Goal: Information Seeking & Learning: Learn about a topic

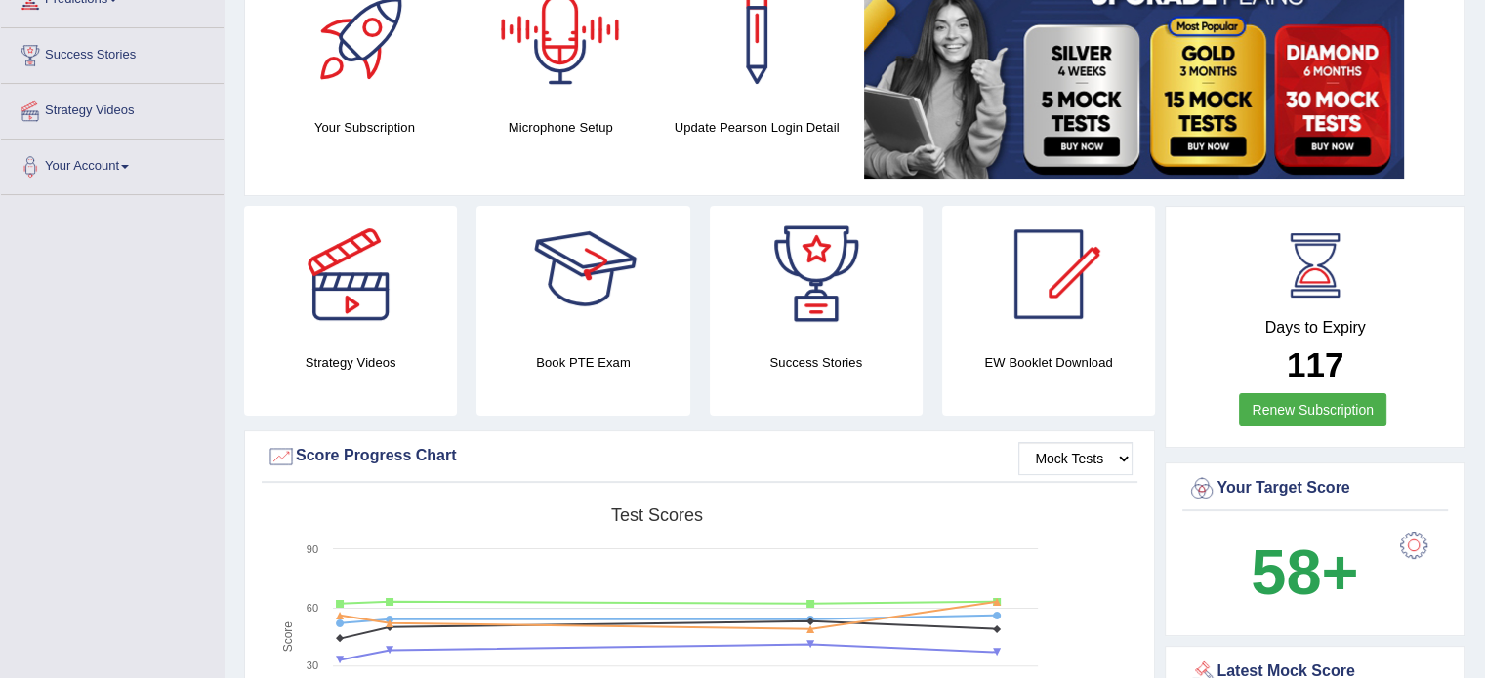
scroll to position [390, 0]
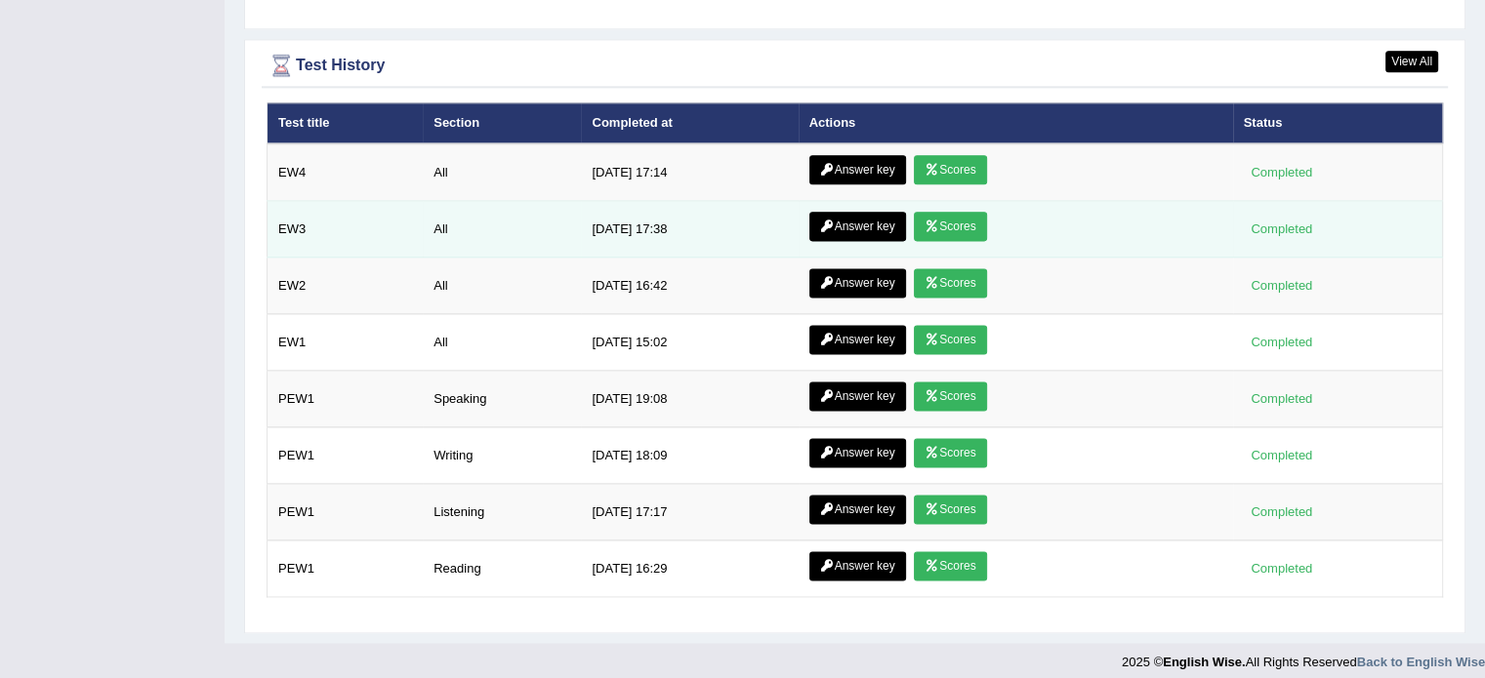
scroll to position [2545, 0]
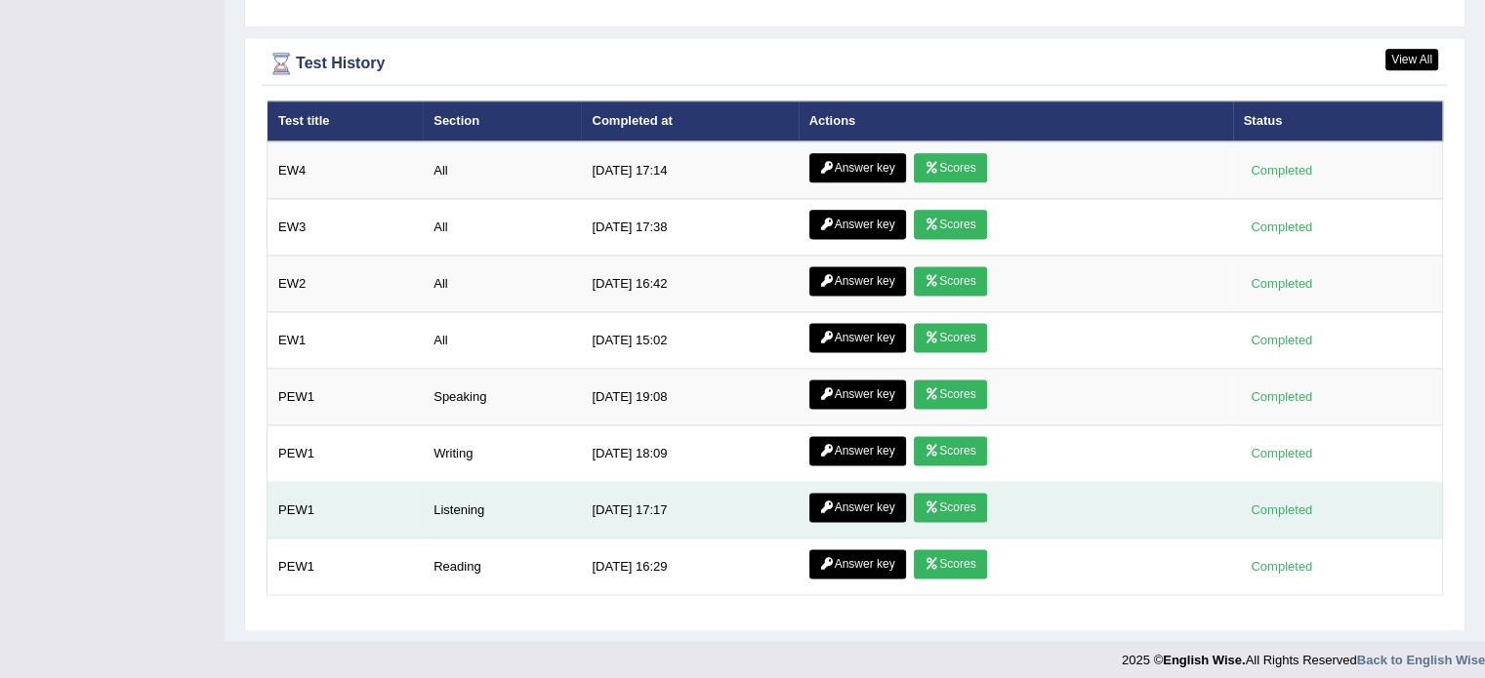
click at [951, 493] on link "Scores" at bounding box center [950, 507] width 72 height 29
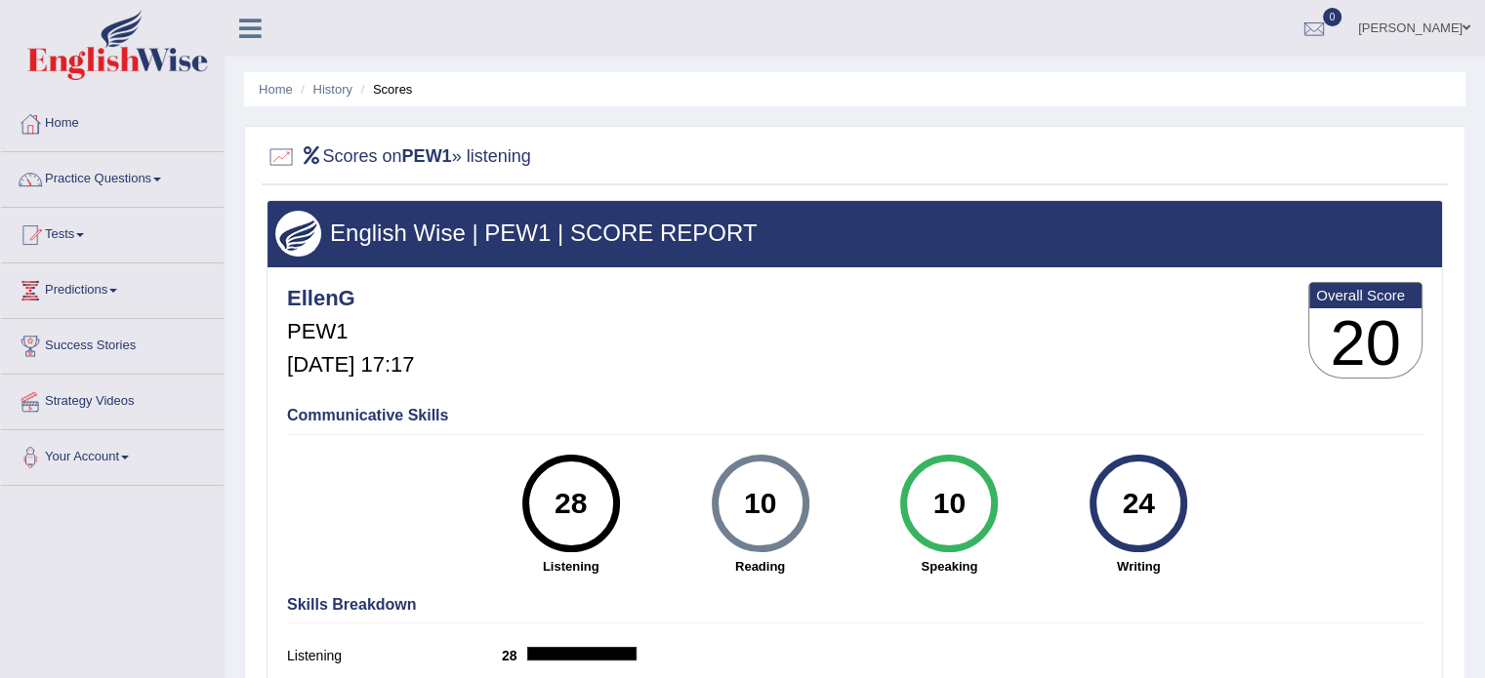
drag, startPoint x: 581, startPoint y: 504, endPoint x: 511, endPoint y: 505, distance: 69.3
click at [515, 506] on div "28 Listening" at bounding box center [570, 515] width 189 height 121
click at [485, 507] on div "28 Listening" at bounding box center [570, 515] width 189 height 121
click at [70, 124] on link "Home" at bounding box center [112, 121] width 223 height 49
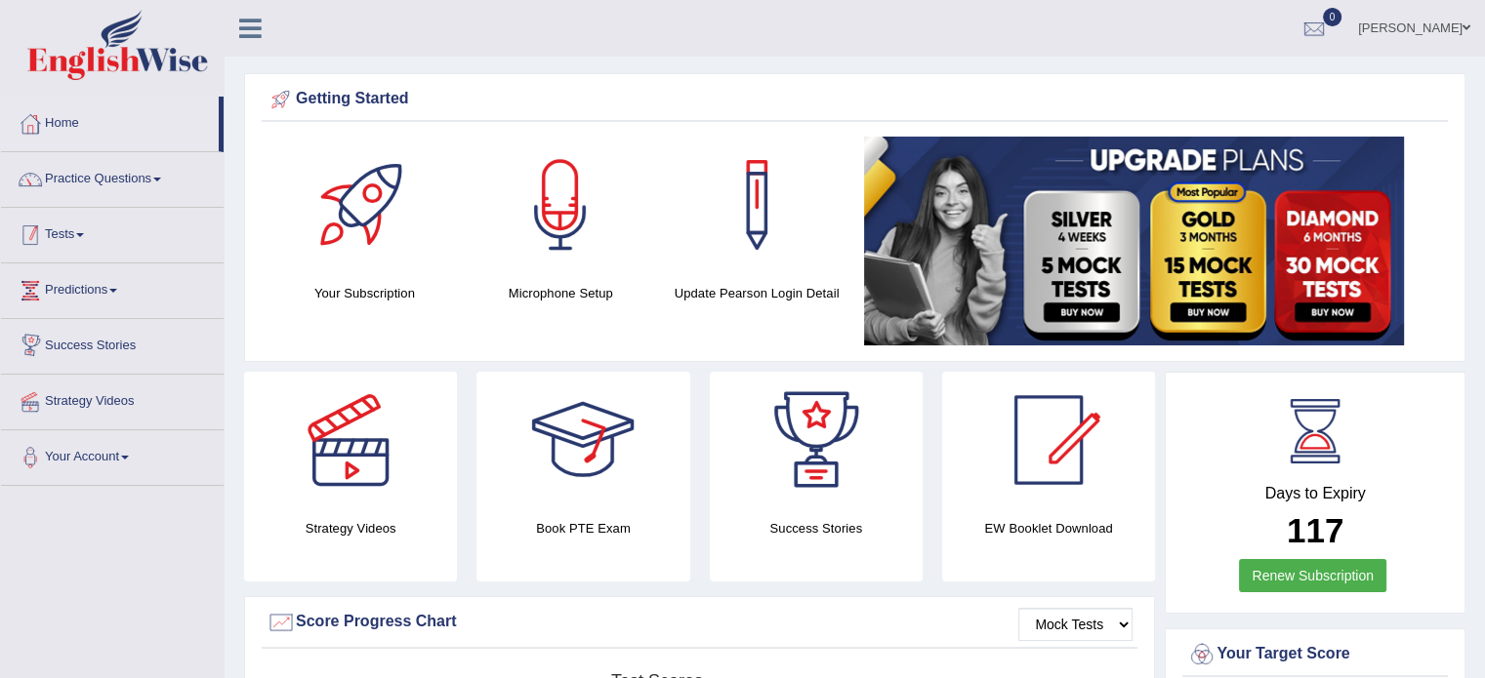
click at [81, 231] on link "Tests" at bounding box center [112, 232] width 223 height 49
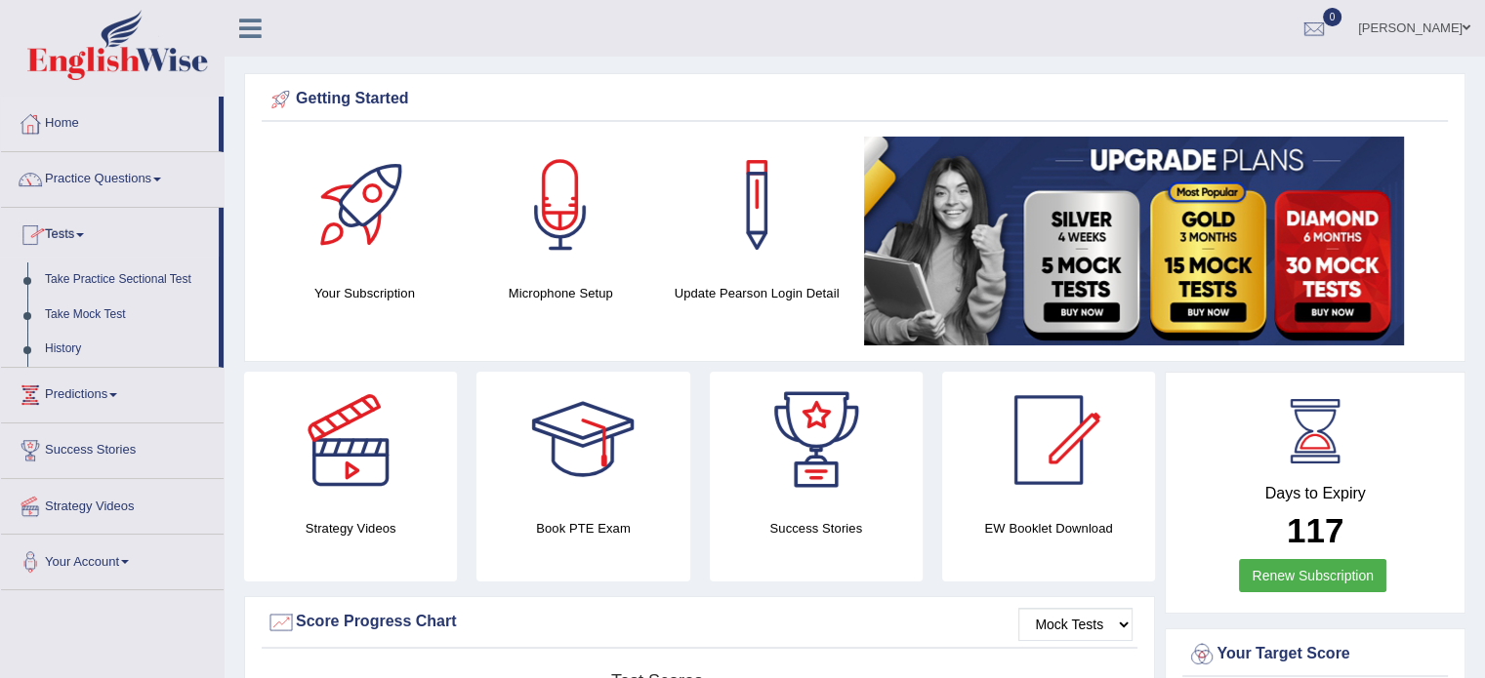
click at [74, 227] on link "Tests" at bounding box center [110, 232] width 218 height 49
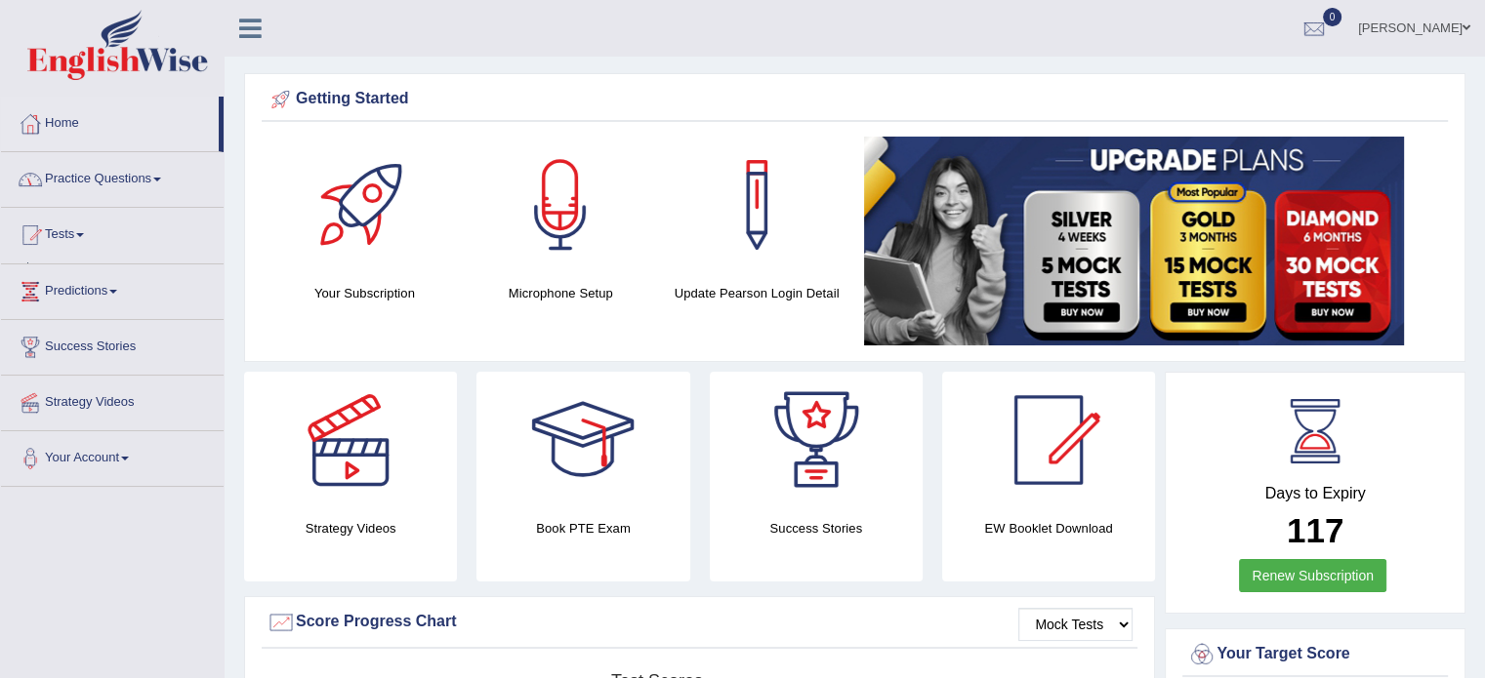
click at [92, 188] on link "Practice Questions" at bounding box center [112, 176] width 223 height 49
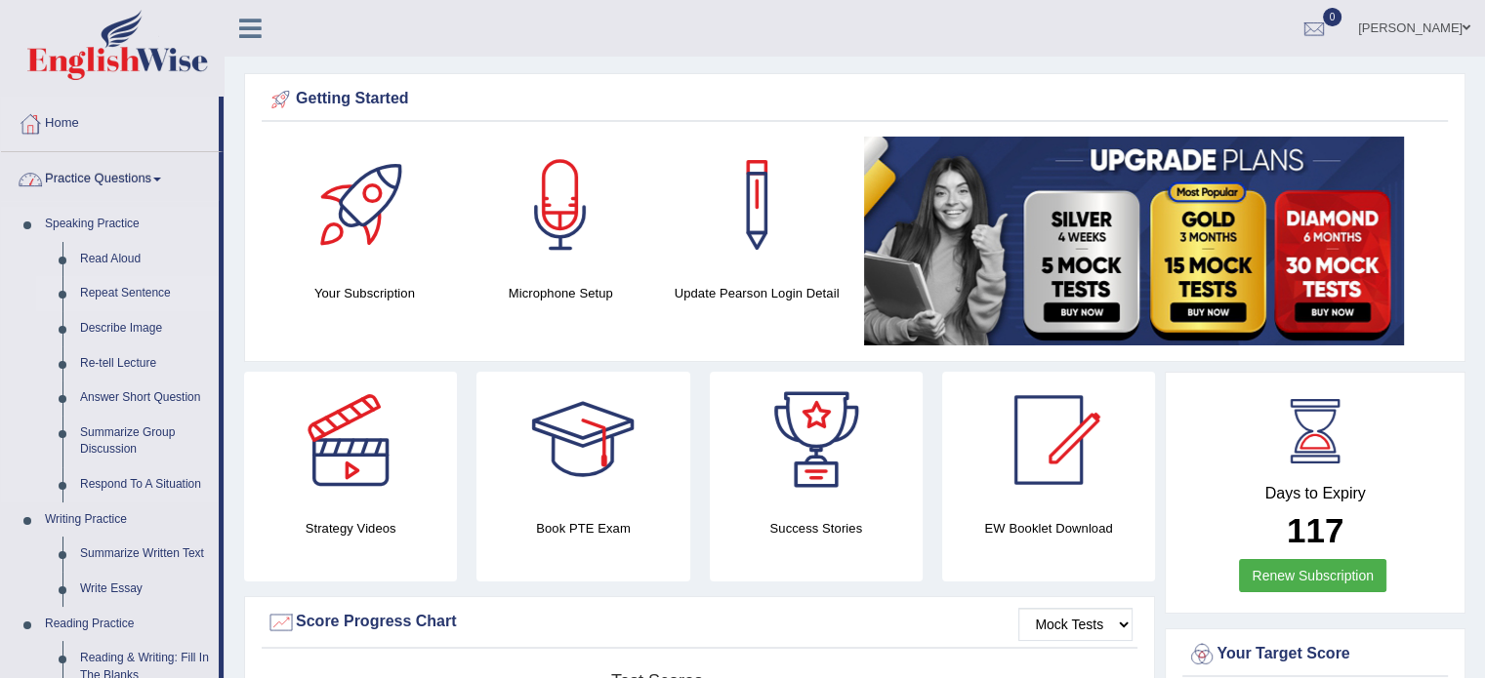
click at [115, 295] on link "Repeat Sentence" at bounding box center [144, 293] width 147 height 35
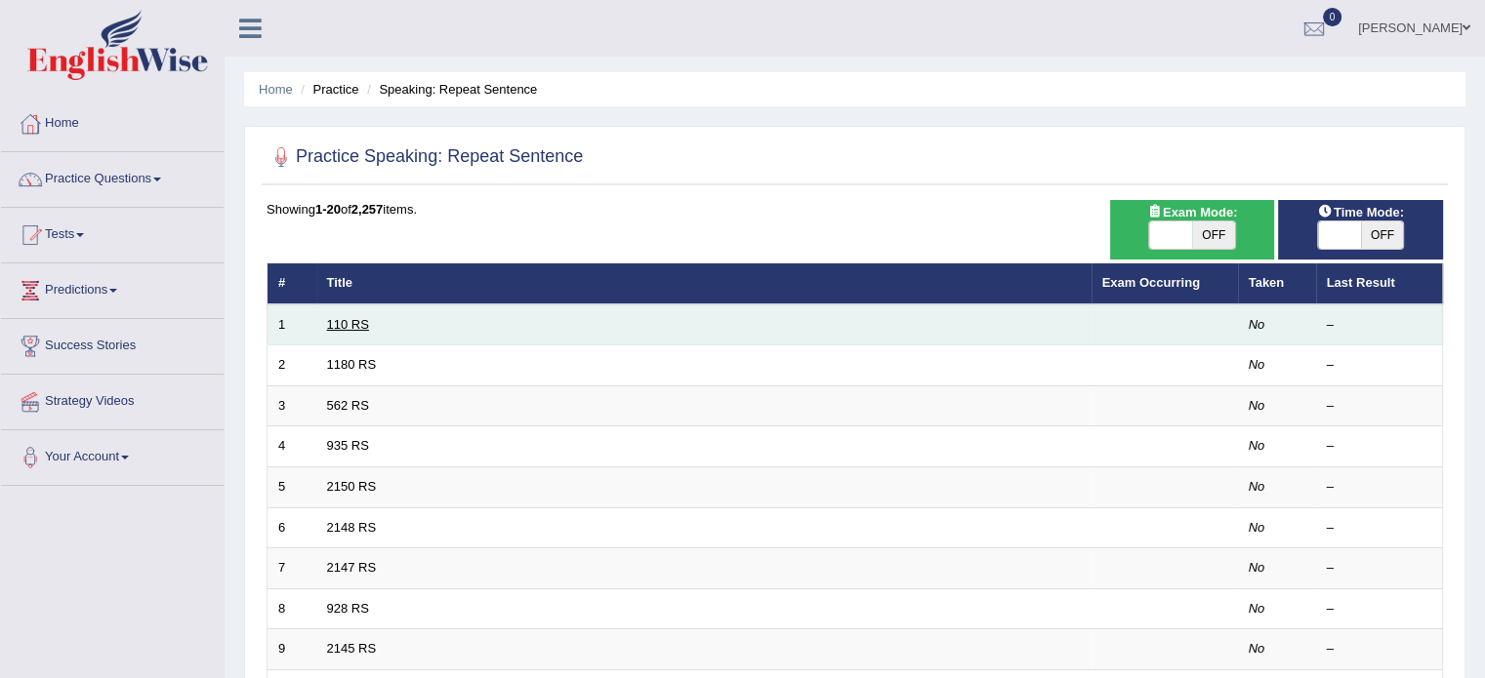
click at [350, 319] on link "110 RS" at bounding box center [348, 324] width 42 height 15
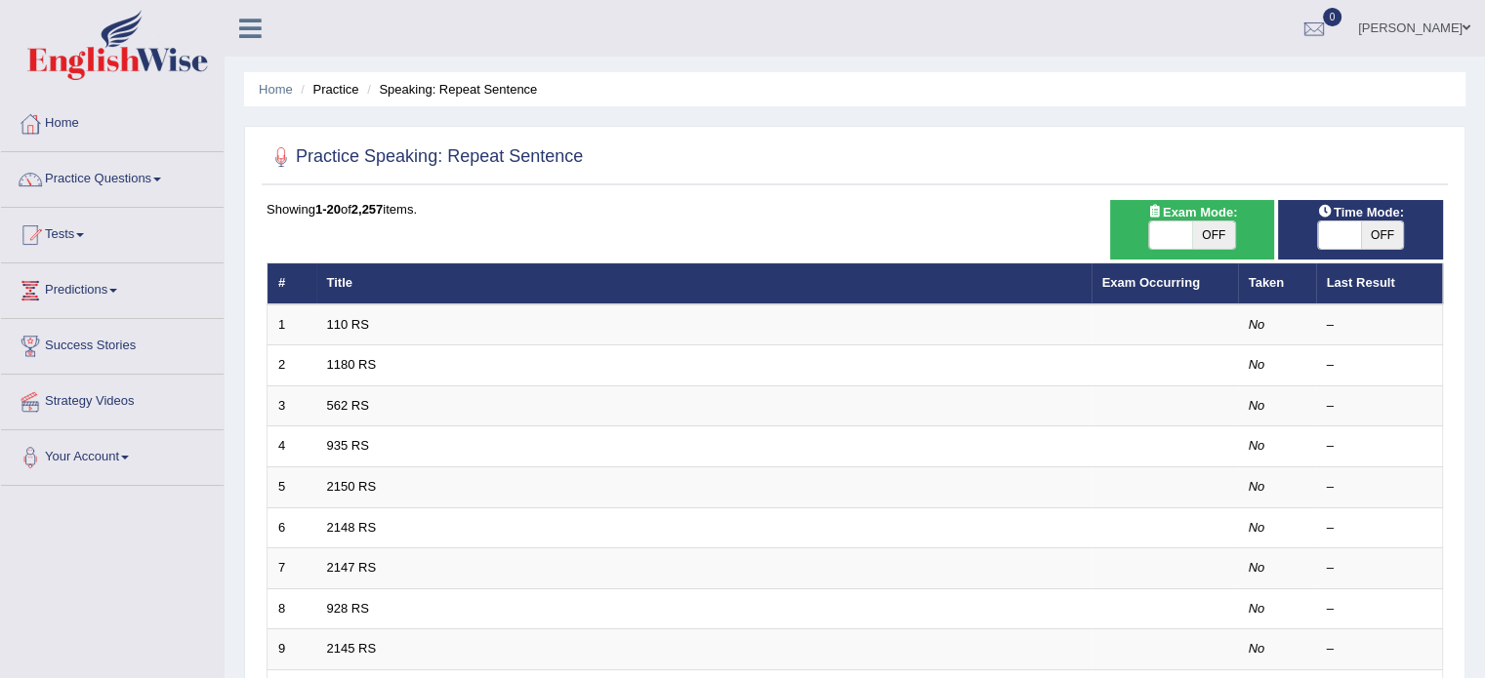
click at [1373, 228] on span "OFF" at bounding box center [1382, 235] width 43 height 27
checkbox input "true"
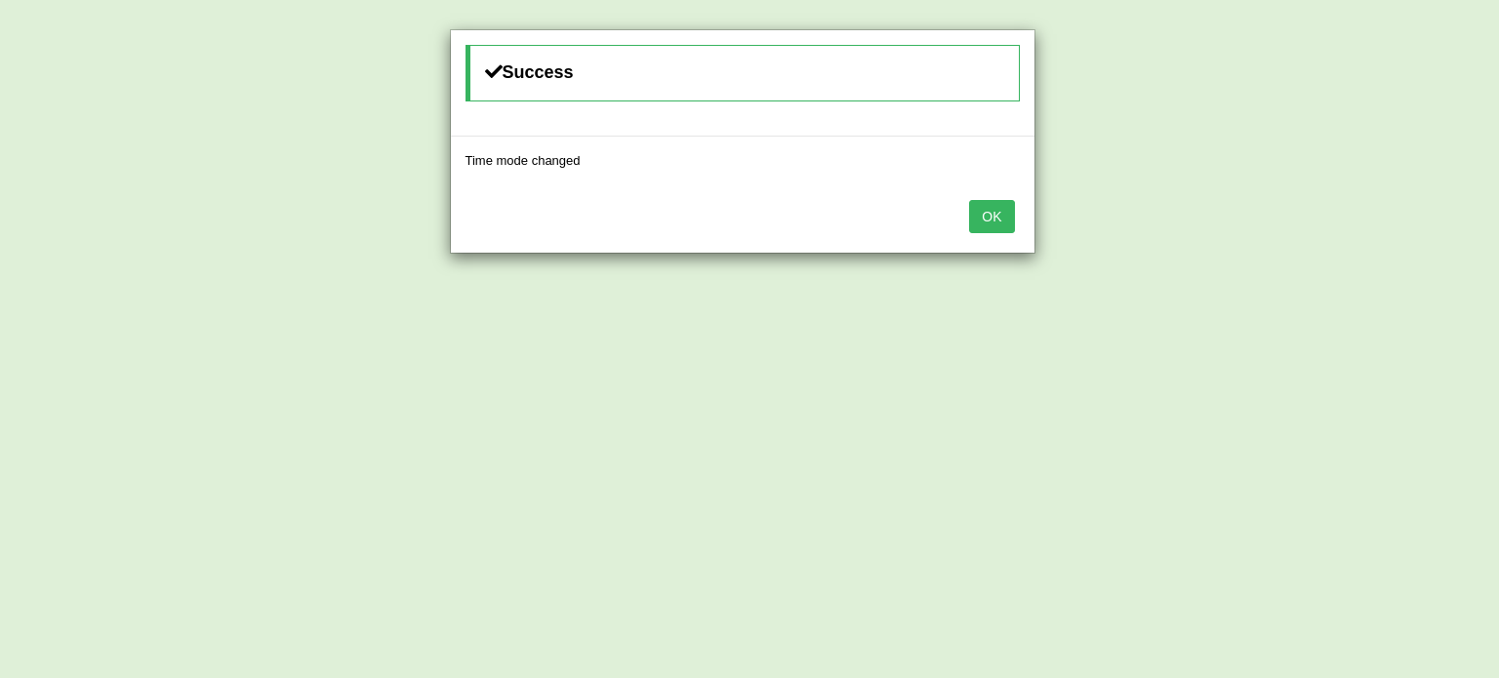
click at [967, 207] on div "OK" at bounding box center [743, 218] width 584 height 68
click at [978, 214] on button "OK" at bounding box center [991, 216] width 45 height 33
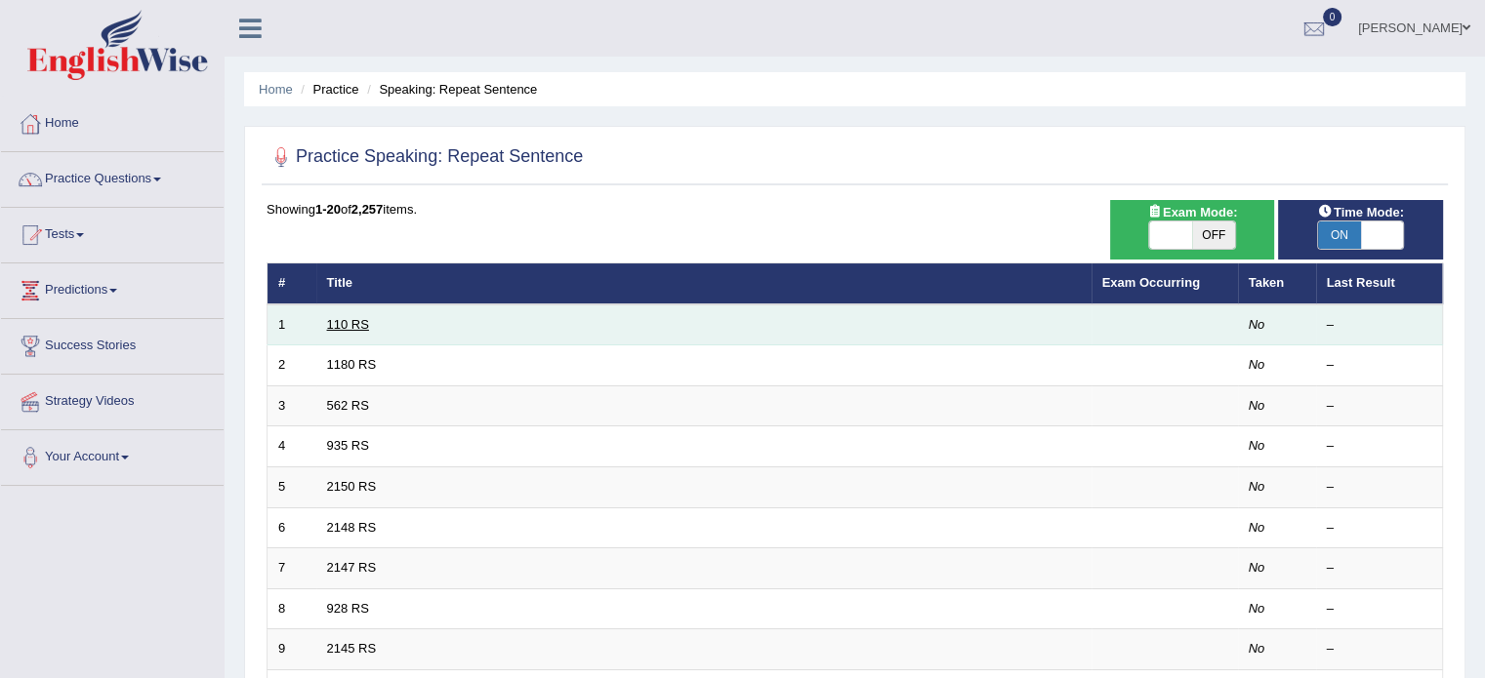
click at [334, 322] on link "110 RS" at bounding box center [348, 324] width 42 height 15
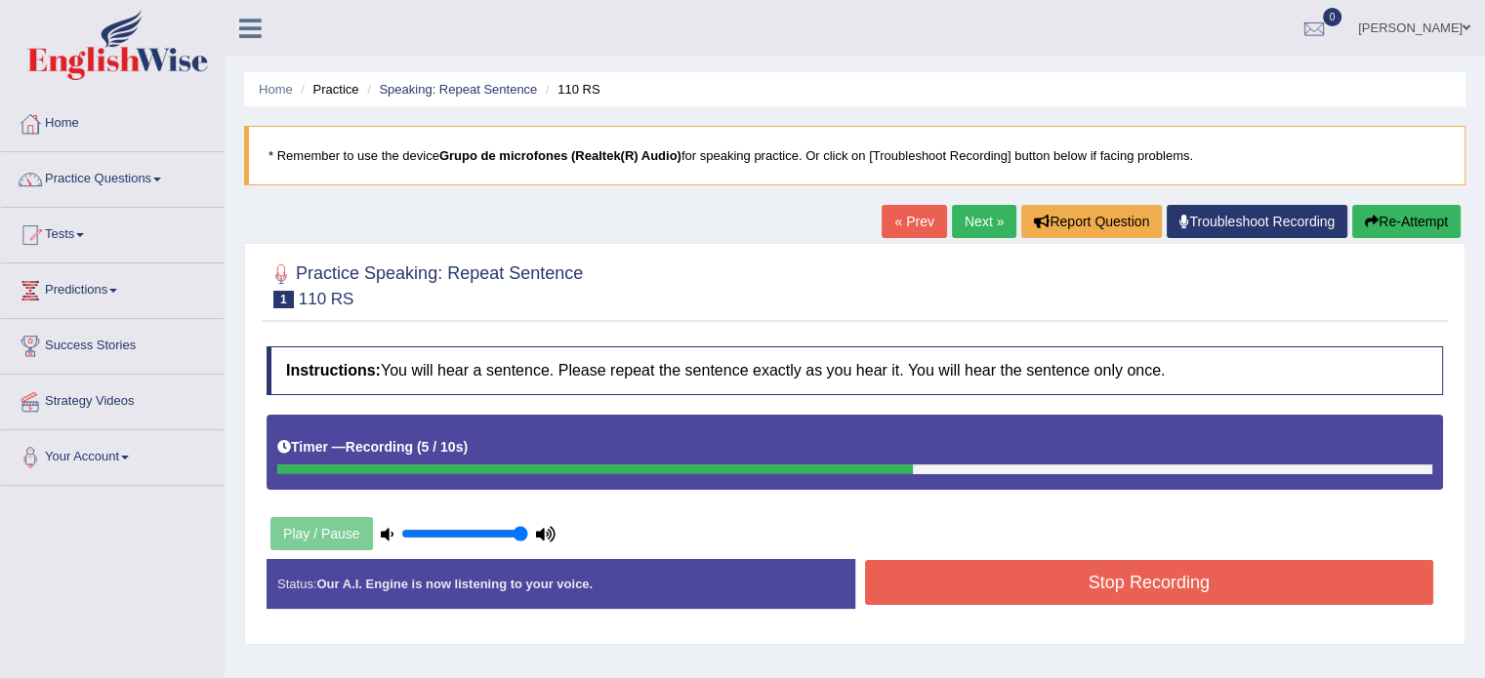
click at [960, 571] on button "Stop Recording" at bounding box center [1149, 582] width 569 height 45
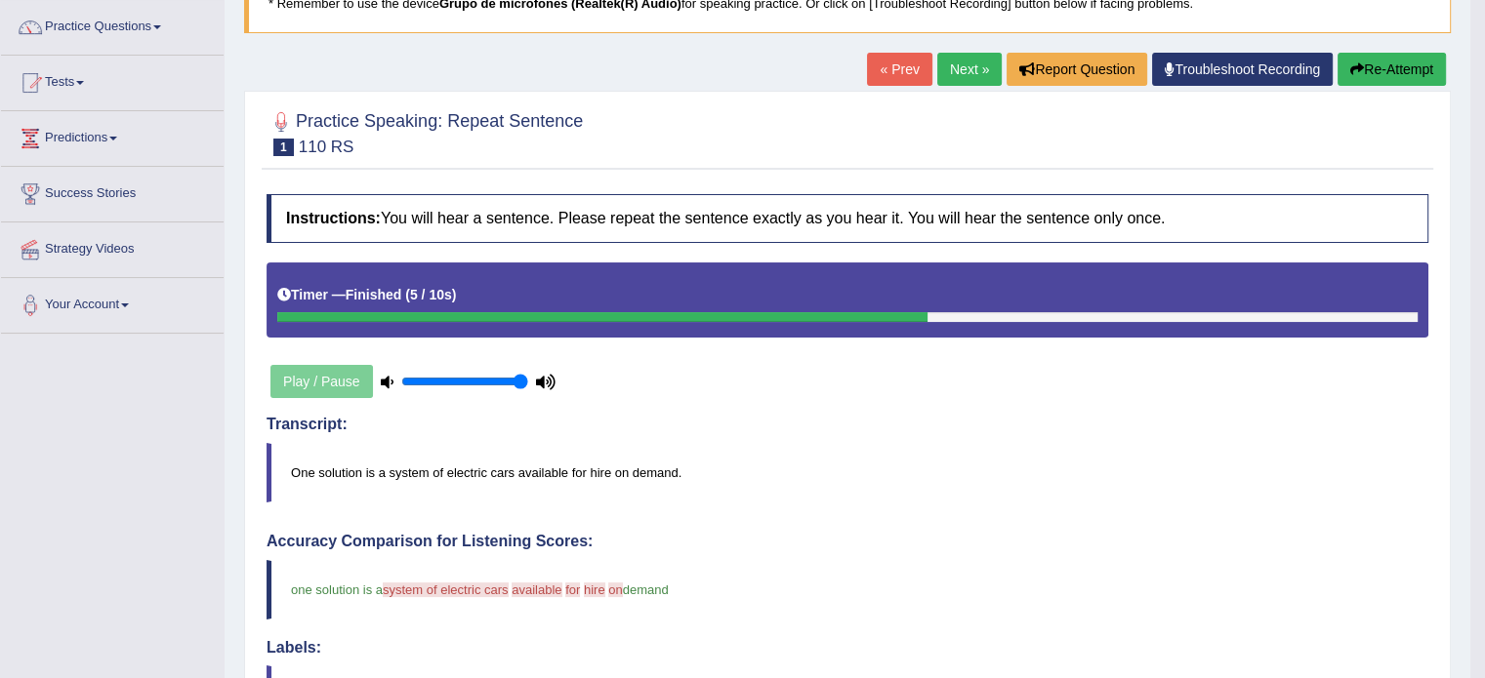
scroll to position [98, 0]
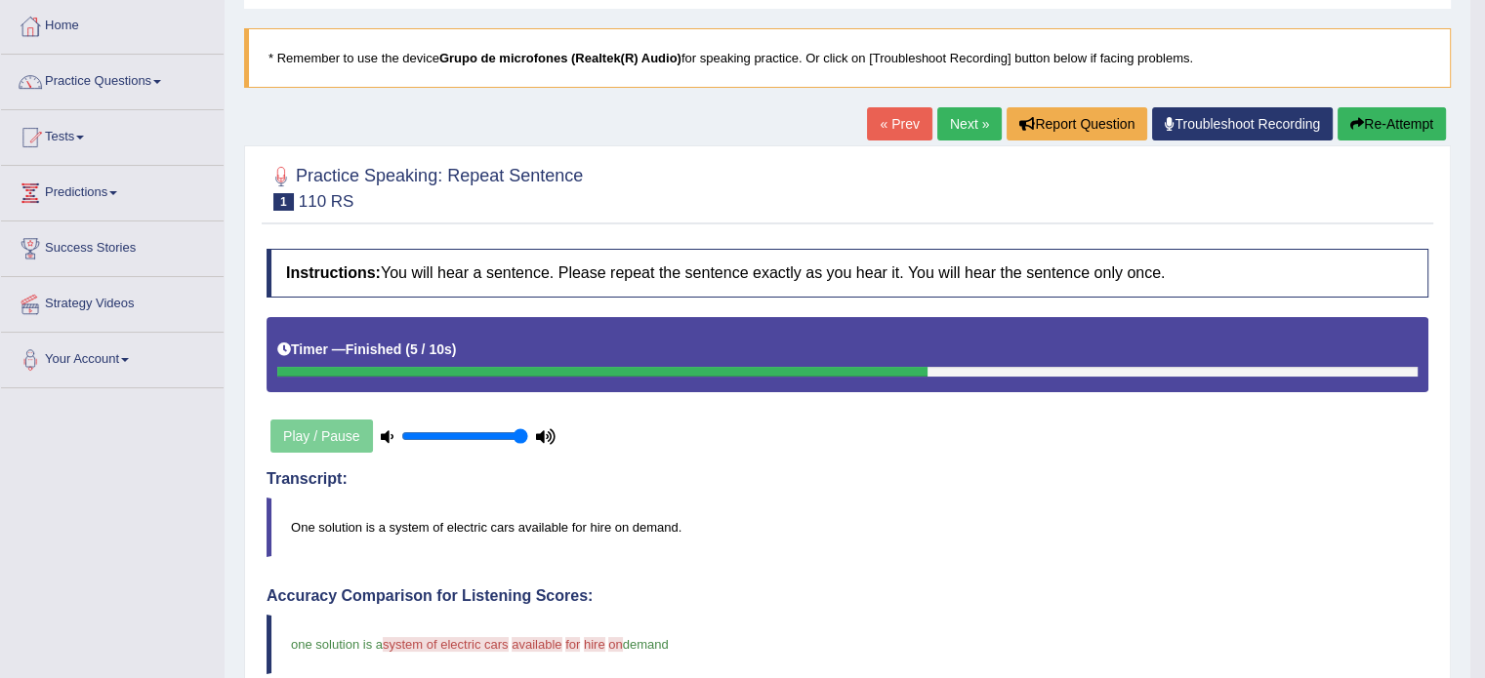
click at [1377, 116] on button "Re-Attempt" at bounding box center [1391, 123] width 108 height 33
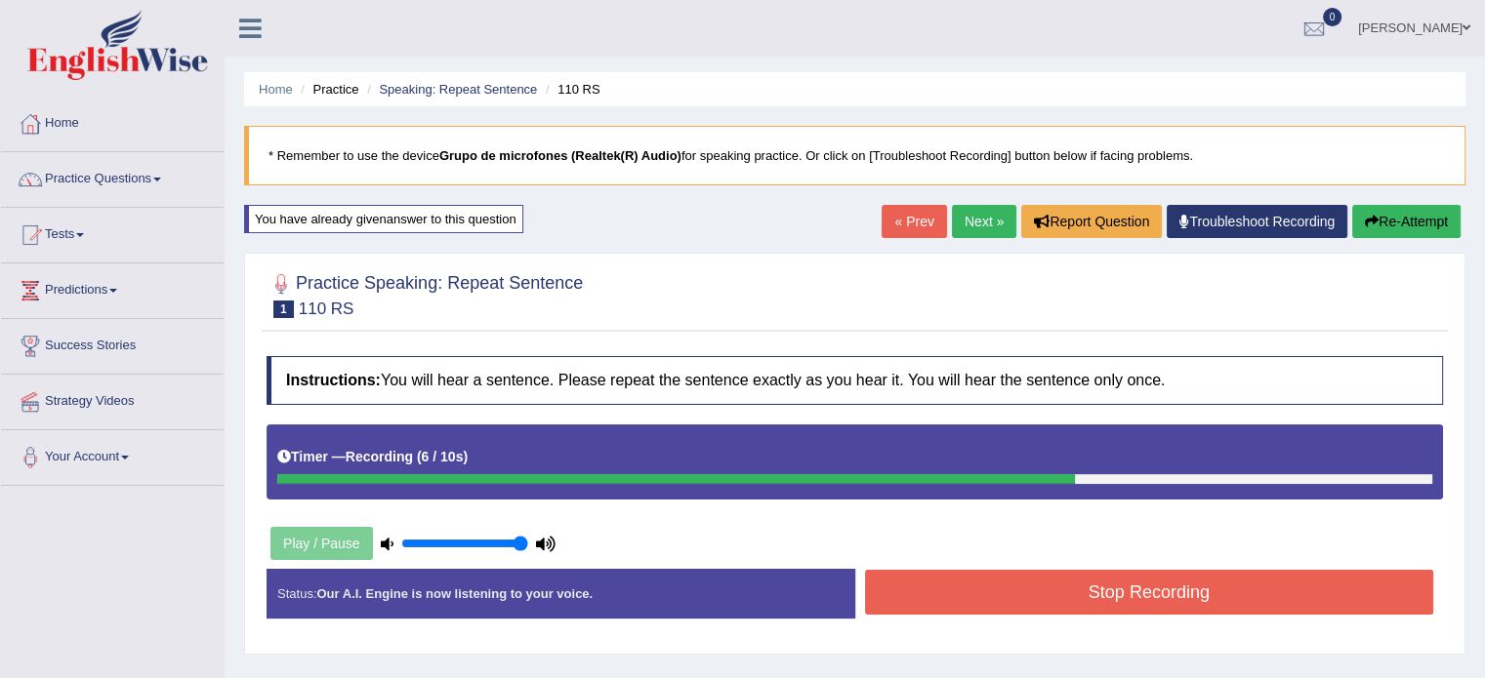
click at [1000, 584] on button "Stop Recording" at bounding box center [1149, 592] width 569 height 45
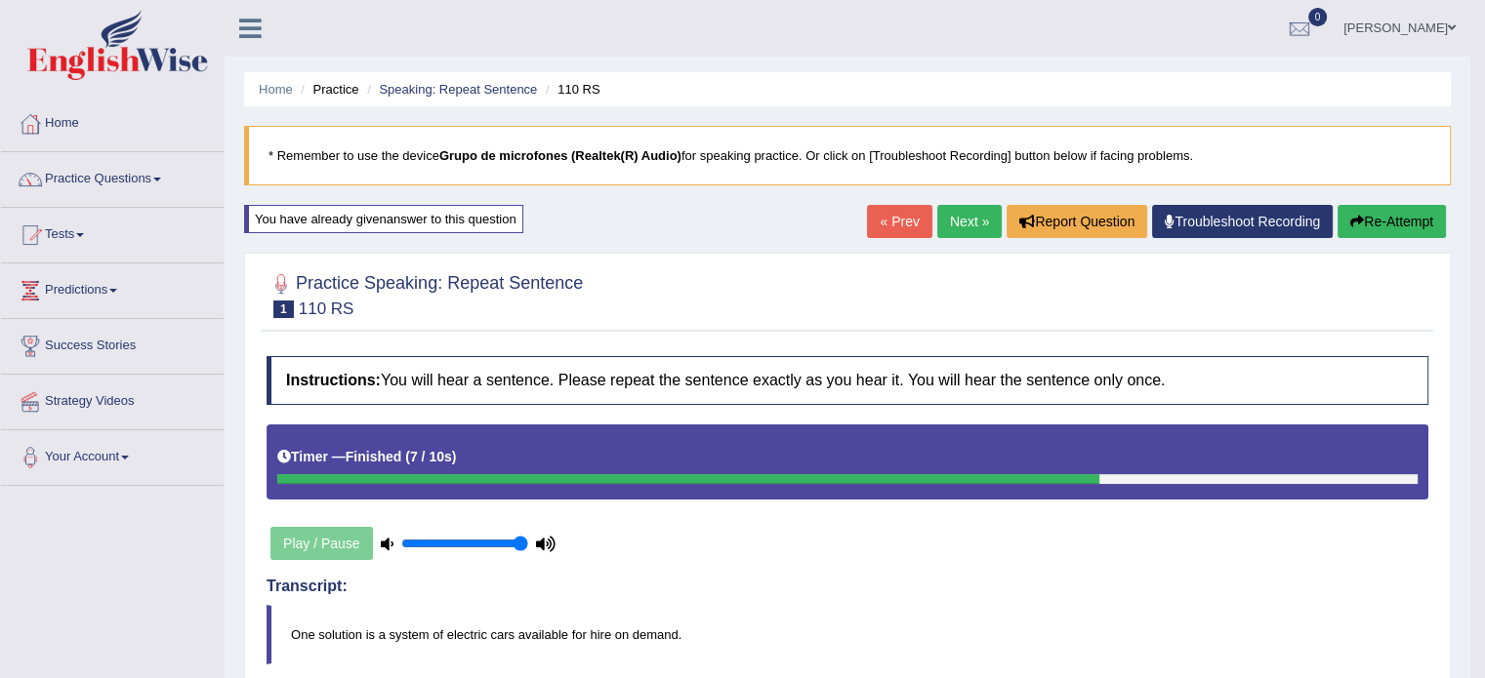
click at [953, 220] on link "Next »" at bounding box center [969, 221] width 64 height 33
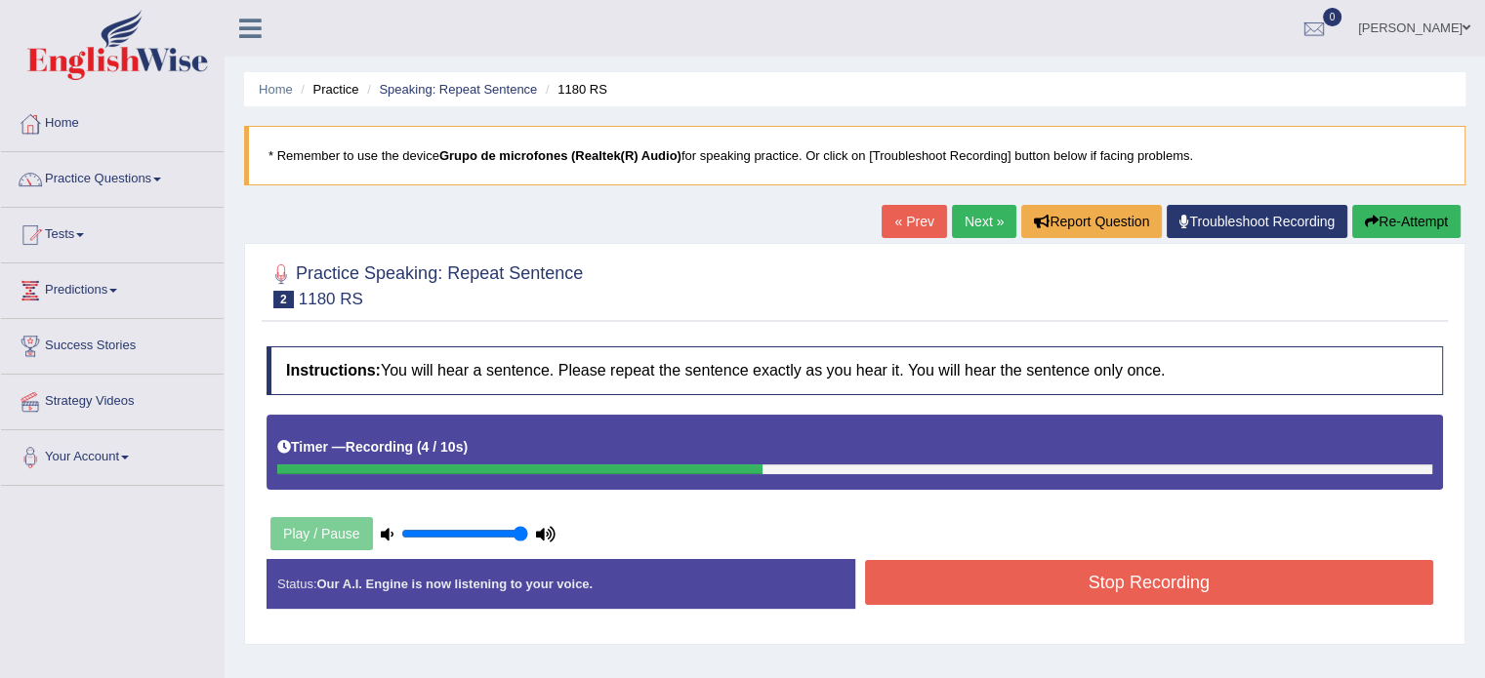
click at [996, 578] on button "Stop Recording" at bounding box center [1149, 582] width 569 height 45
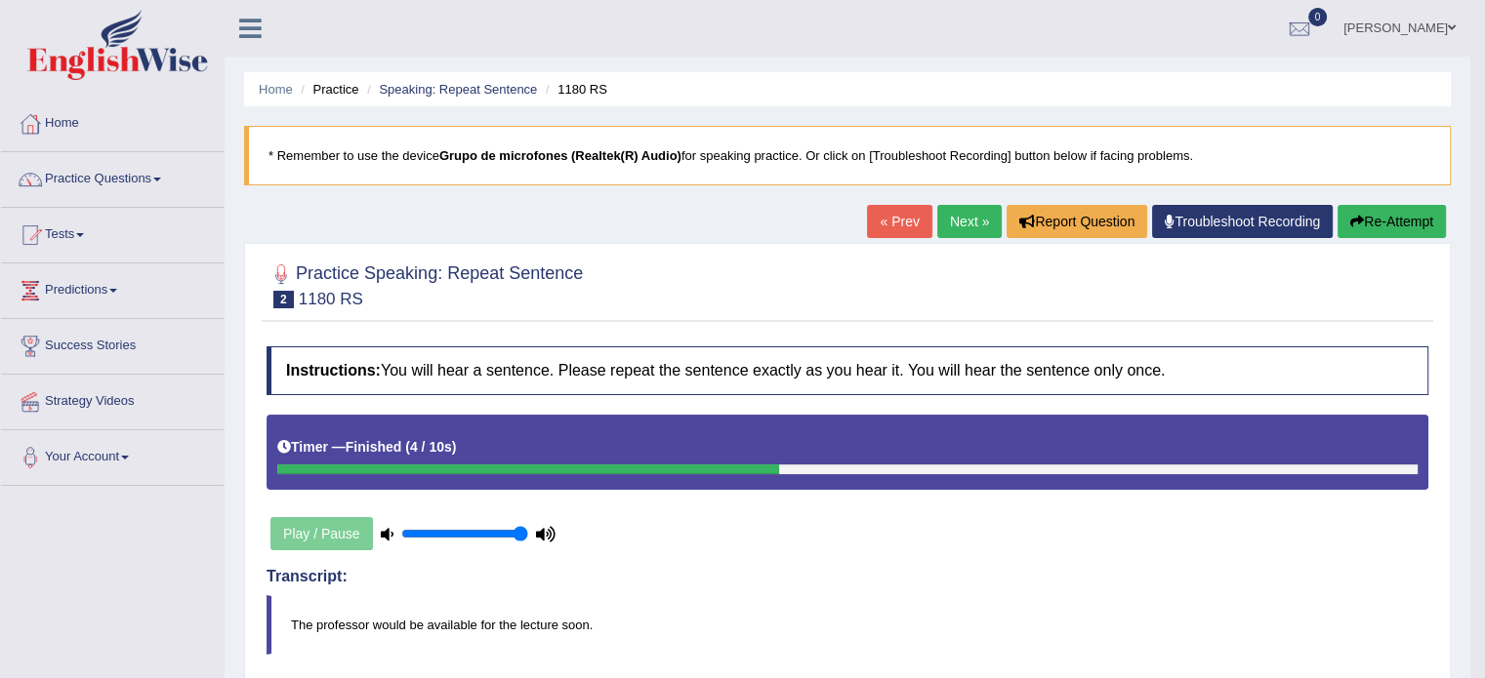
click at [943, 218] on link "Next »" at bounding box center [969, 221] width 64 height 33
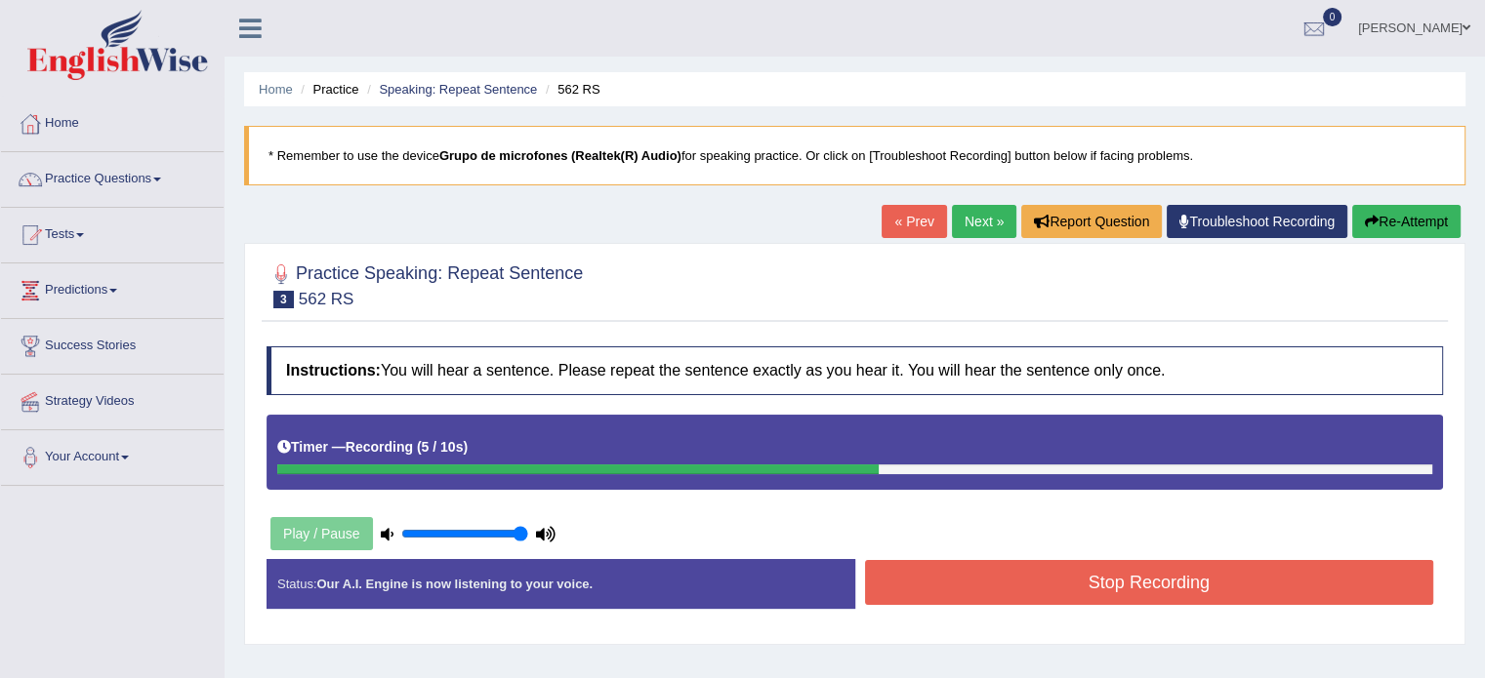
click at [1115, 577] on button "Stop Recording" at bounding box center [1149, 582] width 569 height 45
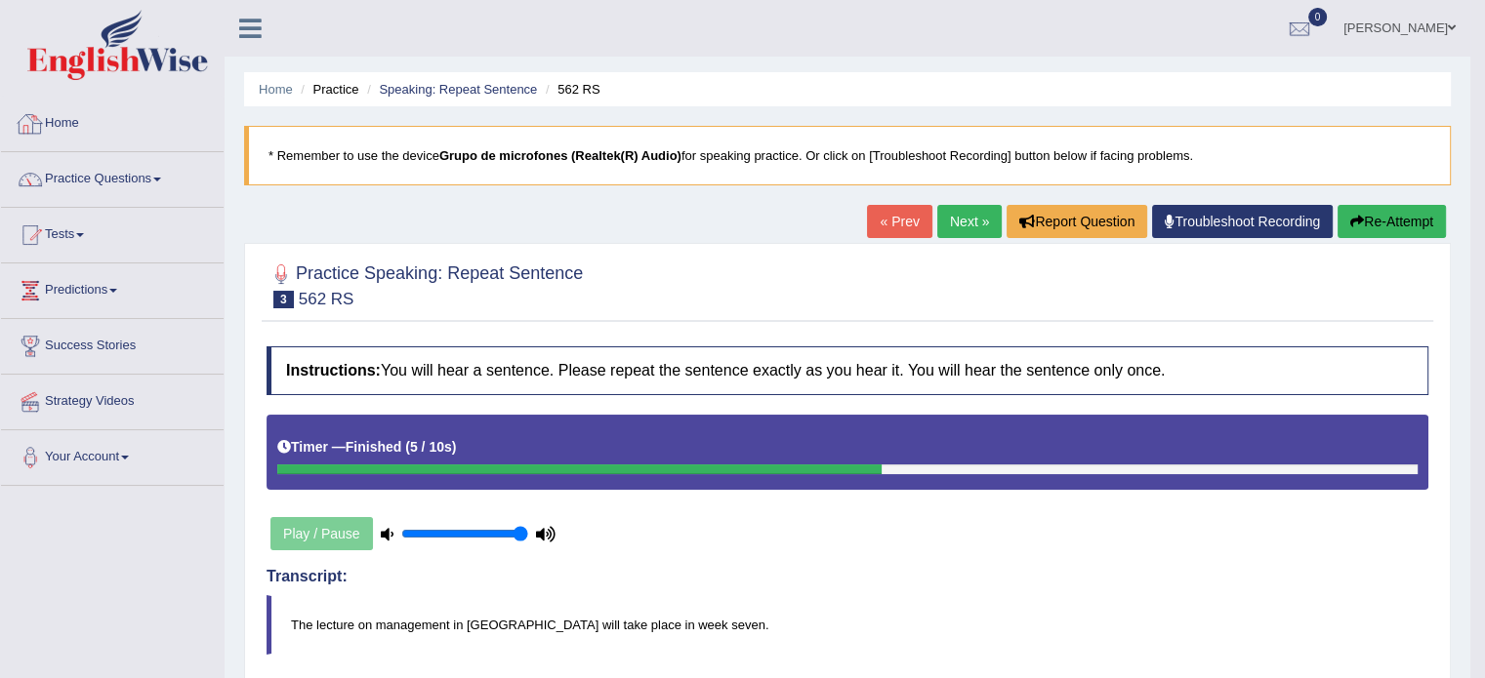
click at [64, 110] on link "Home" at bounding box center [112, 121] width 223 height 49
